Goal: Task Accomplishment & Management: Use online tool/utility

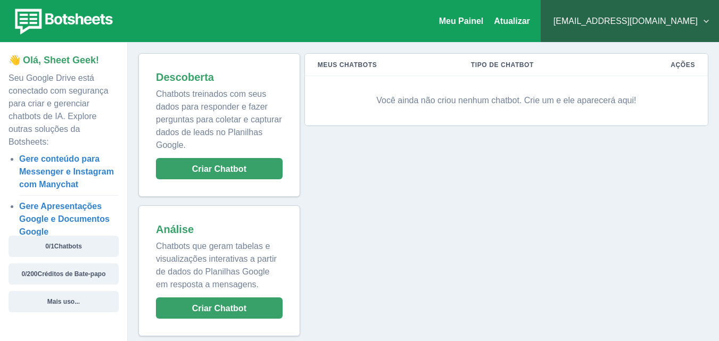
click at [589, 104] on font "Você ainda não criou nenhum chatbot. Crie um e ele aparecerá aqui!" at bounding box center [506, 100] width 260 height 9
click at [545, 105] on font "Você ainda não criou nenhum chatbot. Crie um e ele aparecerá aqui!" at bounding box center [506, 100] width 260 height 9
click at [526, 102] on font "Você ainda não criou nenhum chatbot. Crie um e ele aparecerá aqui!" at bounding box center [506, 100] width 260 height 9
click at [474, 102] on font "Você ainda não criou nenhum chatbot. Crie um e ele aparecerá aqui!" at bounding box center [506, 100] width 260 height 9
click at [433, 99] on font "Você ainda não criou nenhum chatbot. Crie um e ele aparecerá aqui!" at bounding box center [506, 100] width 260 height 9
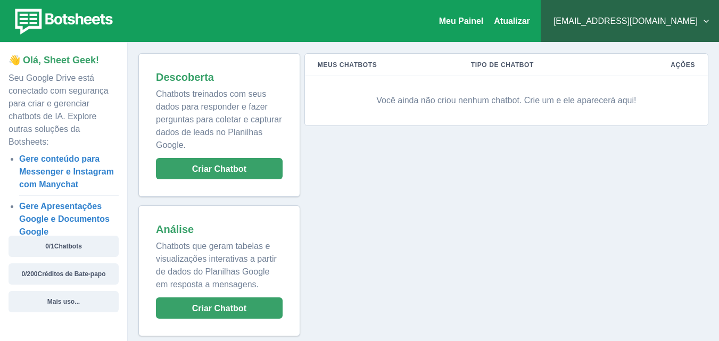
click at [442, 103] on font "Você ainda não criou nenhum chatbot. Crie um e ele aparecerá aqui!" at bounding box center [506, 100] width 260 height 9
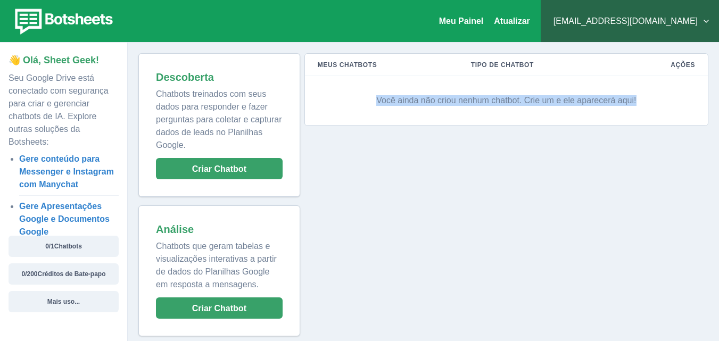
click at [442, 103] on font "Você ainda não criou nenhum chatbot. Crie um e ele aparecerá aqui!" at bounding box center [506, 100] width 260 height 9
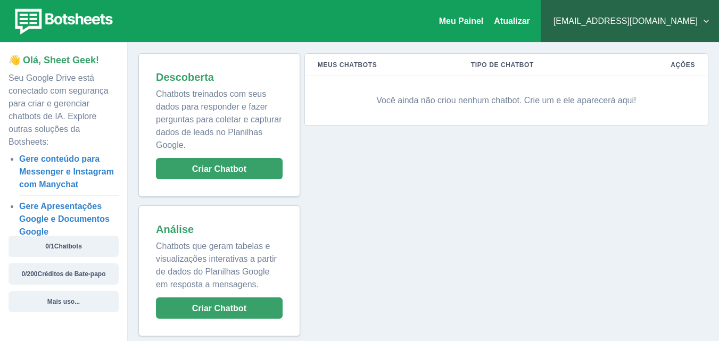
click at [453, 131] on div "Meus Chatbots Tipo de chatbot Ações Você ainda não criou nenhum chatbot. Crie u…" at bounding box center [504, 194] width 408 height 283
click at [217, 169] on font "Criar Chatbot" at bounding box center [219, 168] width 54 height 9
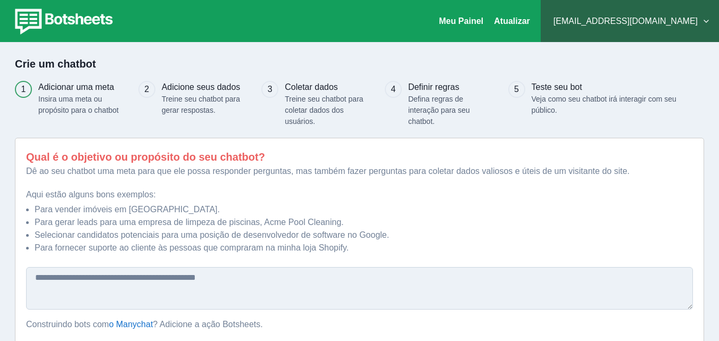
click at [641, 19] on button "matuzasouza@gmail.com" at bounding box center [629, 21] width 161 height 21
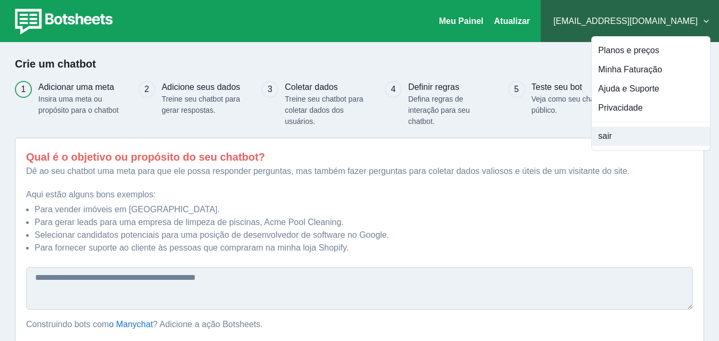
click at [605, 129] on button "sair" at bounding box center [651, 136] width 118 height 19
